Goal: Information Seeking & Learning: Learn about a topic

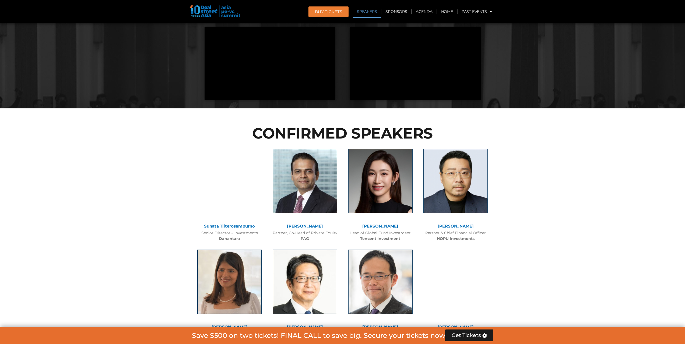
scroll to position [566, 0]
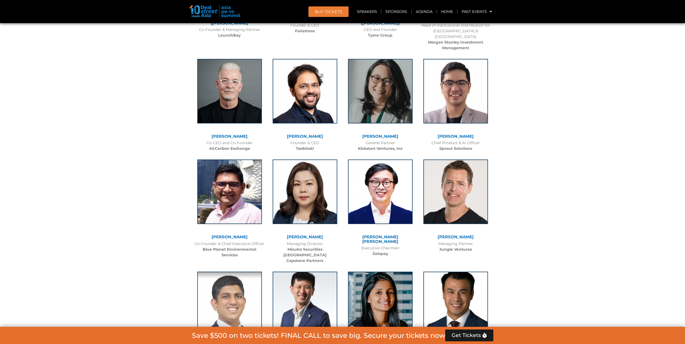
scroll to position [3008, 0]
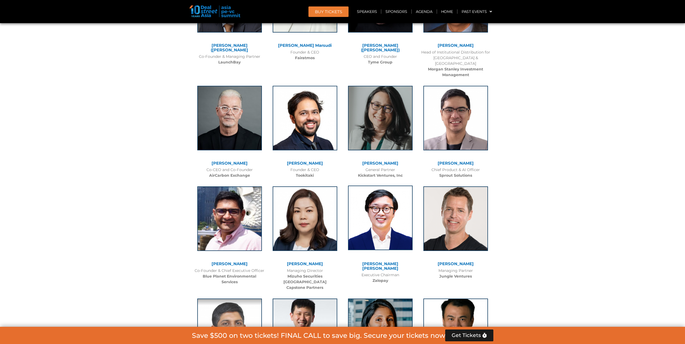
click at [388, 186] on img at bounding box center [380, 218] width 65 height 65
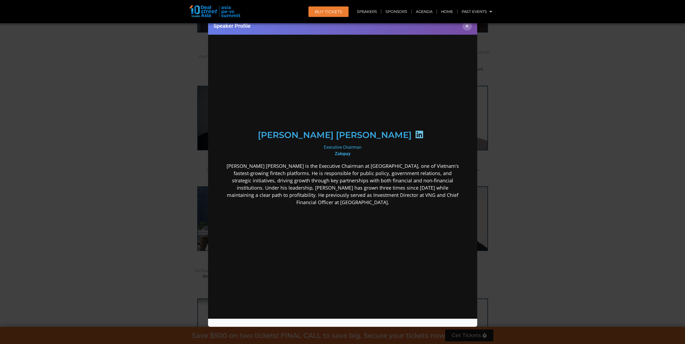
scroll to position [0, 0]
click at [538, 164] on div "Speaker Profile ×" at bounding box center [342, 172] width 685 height 344
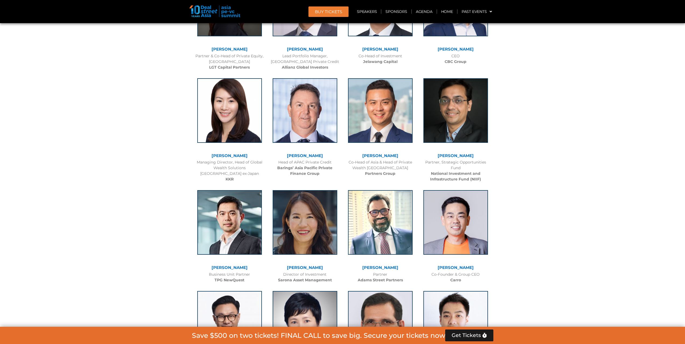
scroll to position [800, 0]
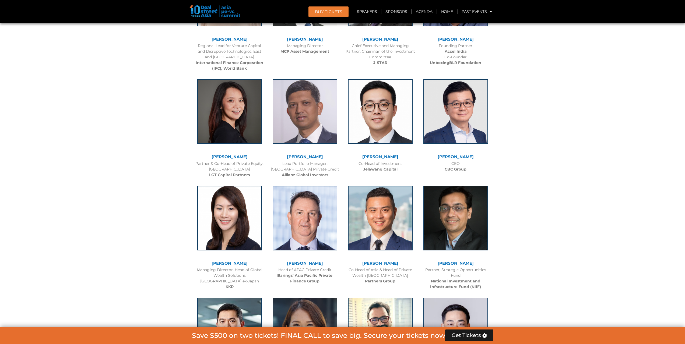
click at [228, 262] on link "[PERSON_NAME]" at bounding box center [230, 263] width 36 height 5
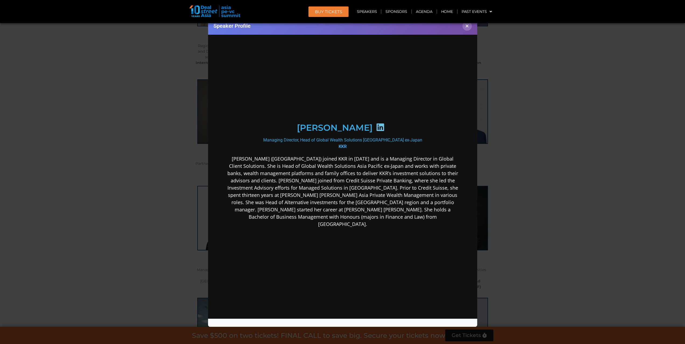
scroll to position [0, 0]
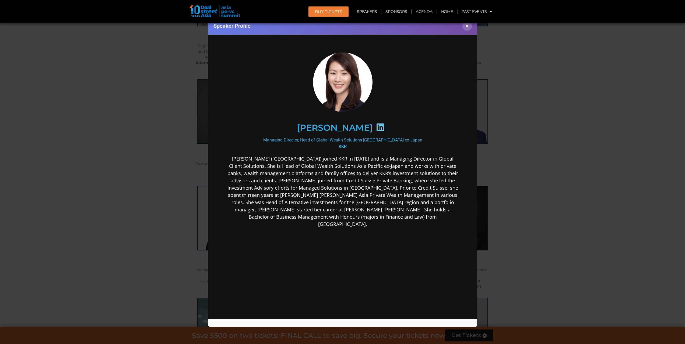
click at [523, 141] on div "Speaker Profile ×" at bounding box center [342, 172] width 685 height 344
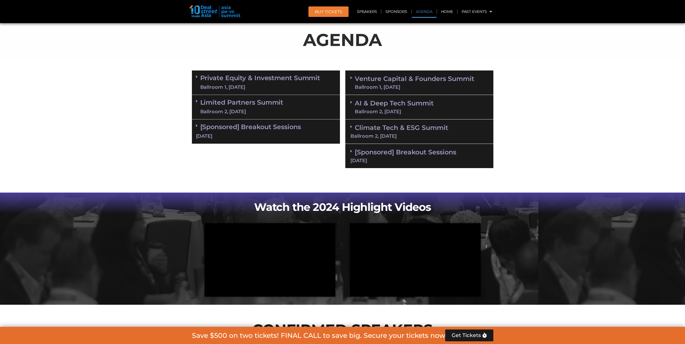
scroll to position [261, 0]
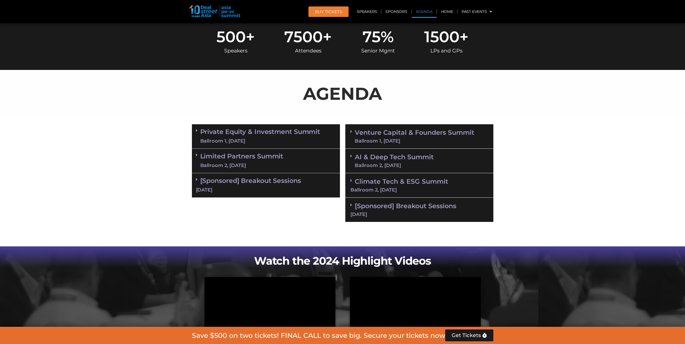
click at [278, 135] on link "Private Equity & Investment Summit Ballroom 1, 10 Sept" at bounding box center [260, 136] width 120 height 16
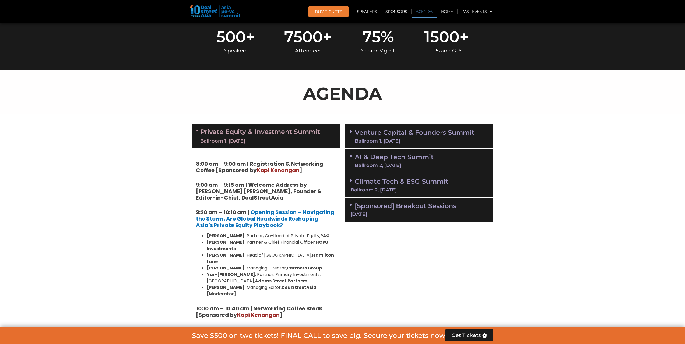
scroll to position [315, 0]
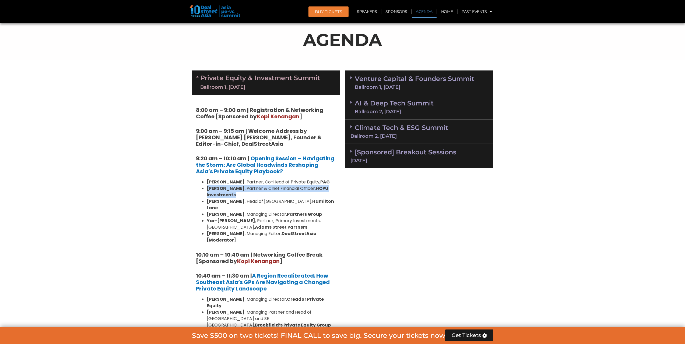
drag, startPoint x: 206, startPoint y: 190, endPoint x: 238, endPoint y: 194, distance: 31.5
click at [238, 194] on ul "Nikhil Srivastava , Partner, Co-Head of Private Equity, PAG Huanan Yang , Partn…" at bounding box center [266, 211] width 140 height 65
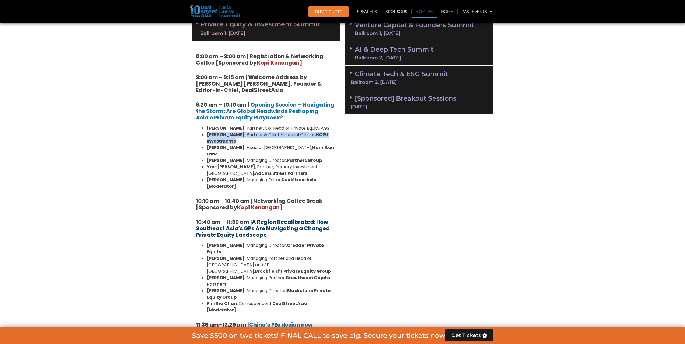
scroll to position [396, 0]
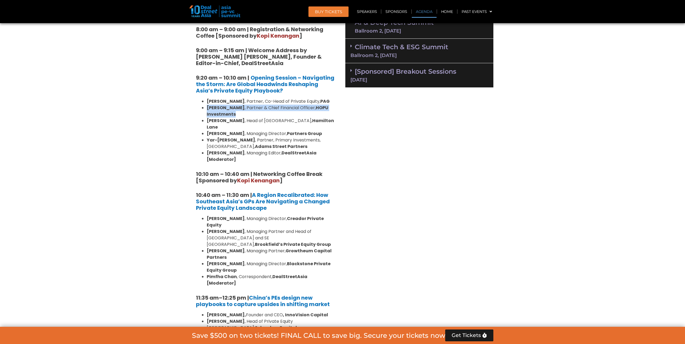
drag, startPoint x: 205, startPoint y: 245, endPoint x: 245, endPoint y: 245, distance: 40.7
click at [245, 245] on ul "Omar Mahmoud , Managing Director, Creador Private Equity Alex Yang , Managing P…" at bounding box center [266, 251] width 140 height 71
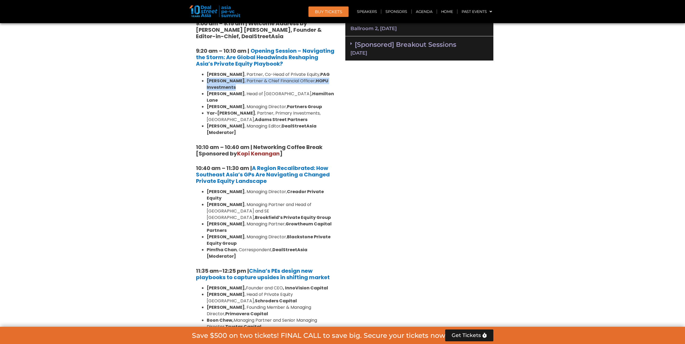
scroll to position [450, 0]
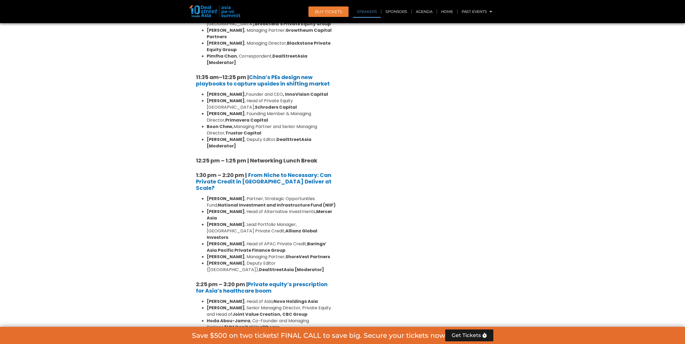
drag, startPoint x: 178, startPoint y: 180, endPoint x: 179, endPoint y: 190, distance: 10.0
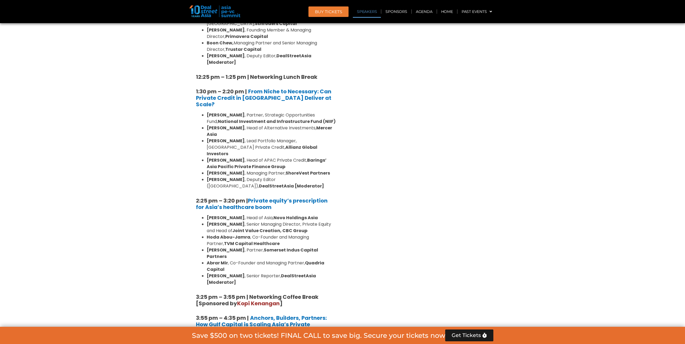
drag, startPoint x: 179, startPoint y: 190, endPoint x: 183, endPoint y: 198, distance: 8.6
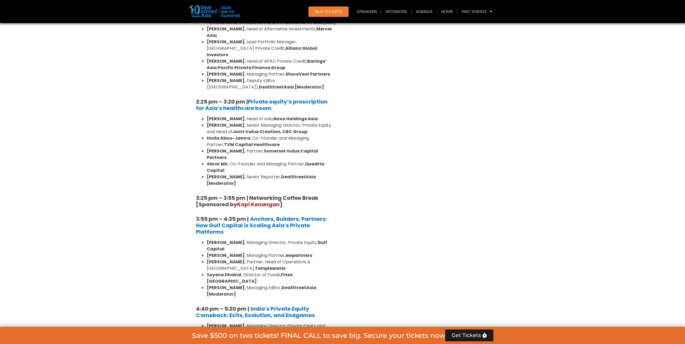
drag, startPoint x: 183, startPoint y: 198, endPoint x: 182, endPoint y: 210, distance: 11.7
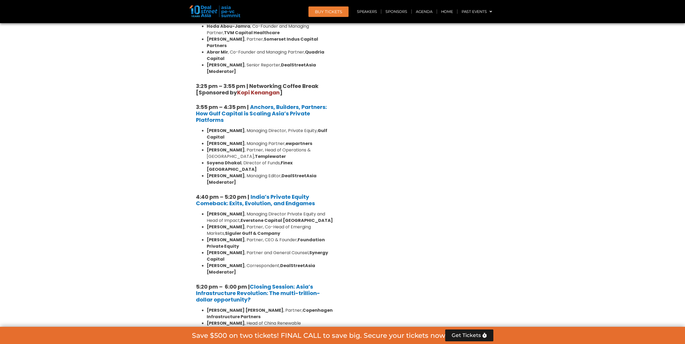
drag, startPoint x: 182, startPoint y: 210, endPoint x: 182, endPoint y: 217, distance: 7.8
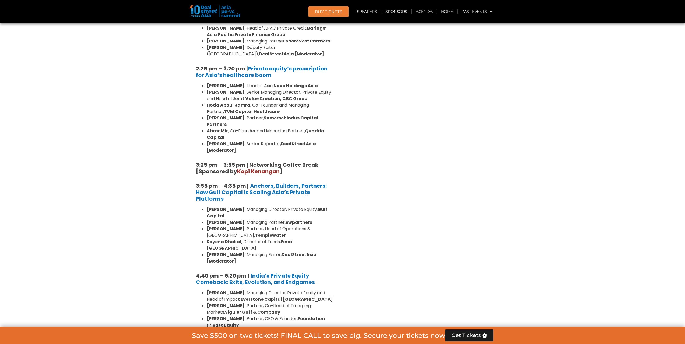
scroll to position [967, 0]
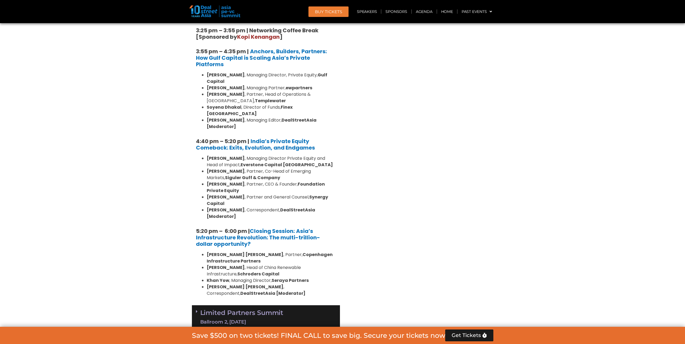
click at [223, 310] on link "Limited Partners Summit Ballroom 2, 10 Sept" at bounding box center [241, 318] width 83 height 16
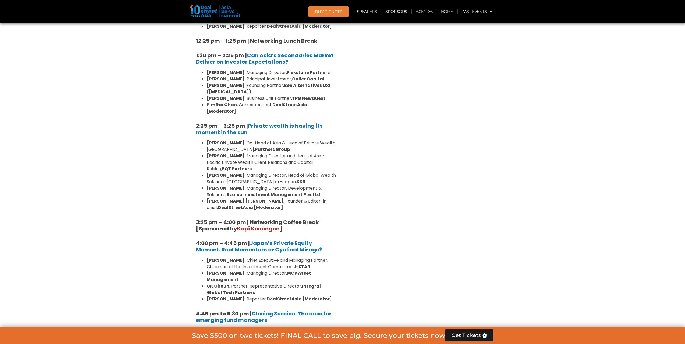
scroll to position [1506, 0]
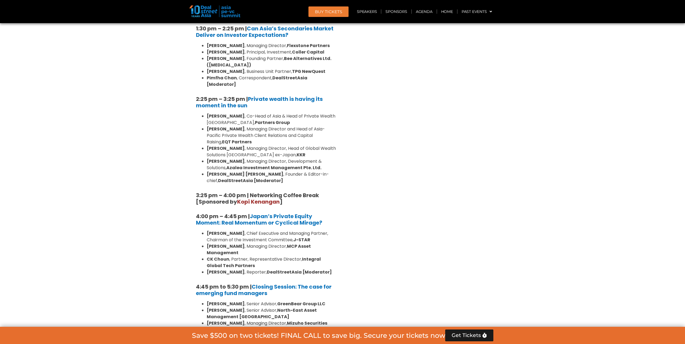
drag, startPoint x: 205, startPoint y: 233, endPoint x: 238, endPoint y: 234, distance: 32.9
click at [238, 301] on ul "Sanjay Gujral , Senior Advisor, GreenBear Group LLC Sam Robinson , Senior Advis…" at bounding box center [266, 340] width 140 height 78
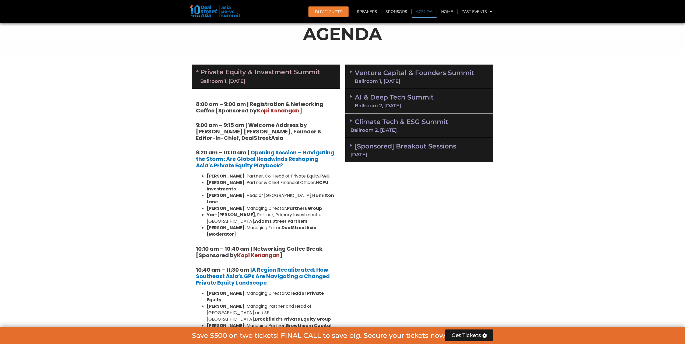
scroll to position [294, 0]
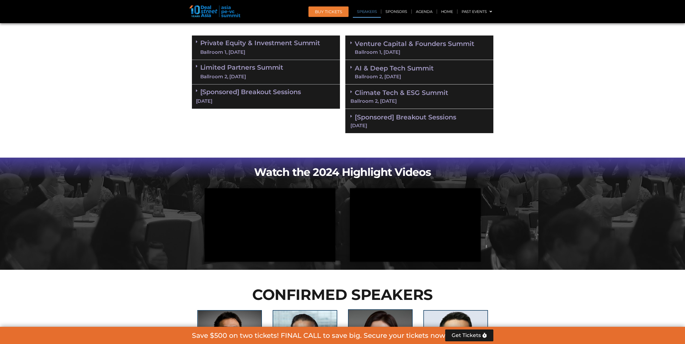
scroll to position [485, 0]
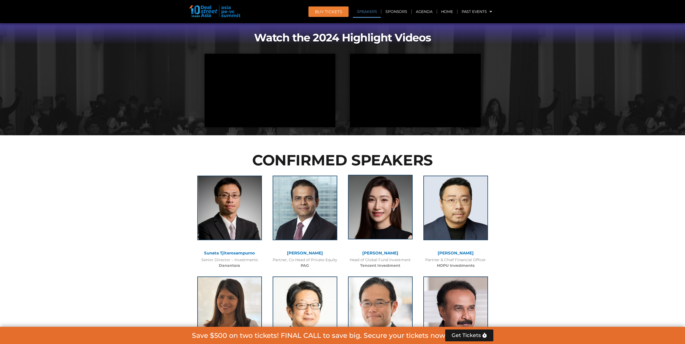
click at [374, 223] on img at bounding box center [380, 207] width 65 height 65
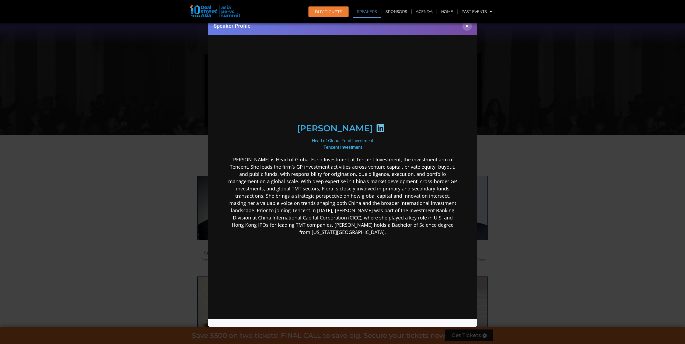
scroll to position [0, 0]
click at [376, 130] on icon at bounding box center [380, 128] width 9 height 9
click at [319, 126] on h2 "[PERSON_NAME]" at bounding box center [335, 128] width 76 height 9
click at [361, 140] on div "Head of Global Fund Investment Tencent Investment" at bounding box center [342, 144] width 233 height 13
click at [351, 148] on b "Tencent Investment" at bounding box center [342, 147] width 39 height 5
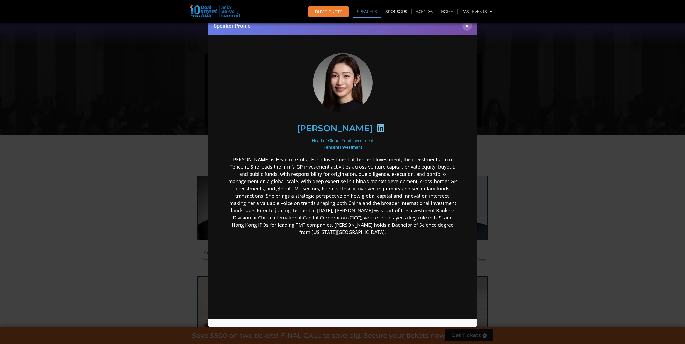
click at [330, 132] on h2 "[PERSON_NAME]" at bounding box center [335, 128] width 76 height 9
click at [351, 129] on h2 "[PERSON_NAME]" at bounding box center [335, 128] width 76 height 9
click at [352, 122] on div "[PERSON_NAME]" at bounding box center [343, 128] width 210 height 28
click at [334, 113] on div "[PERSON_NAME]" at bounding box center [342, 128] width 233 height 51
click at [345, 110] on div "[PERSON_NAME]" at bounding box center [342, 128] width 233 height 51
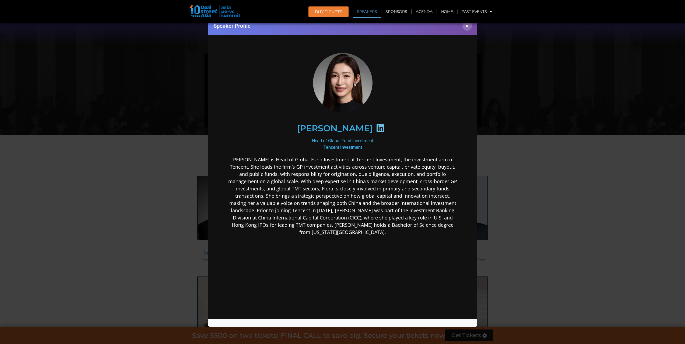
click at [338, 89] on img at bounding box center [343, 82] width 60 height 62
click at [375, 114] on div "[PERSON_NAME]" at bounding box center [343, 128] width 210 height 28
click at [374, 130] on div "[PERSON_NAME]" at bounding box center [343, 128] width 210 height 28
